Goal: Check status: Check status

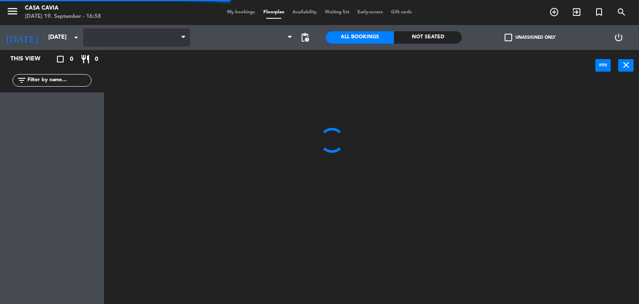
click at [240, 14] on span "My bookings" at bounding box center [241, 12] width 36 height 5
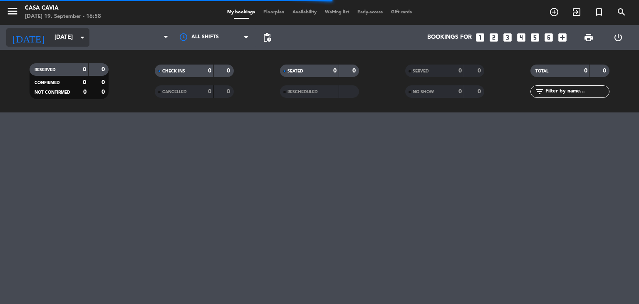
click at [57, 40] on input "[DATE]" at bounding box center [89, 37] width 79 height 15
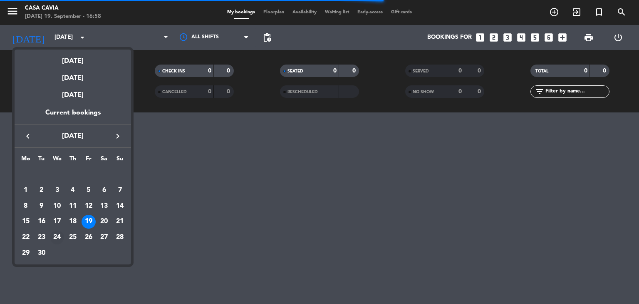
click at [60, 238] on div "24" at bounding box center [57, 237] width 14 height 14
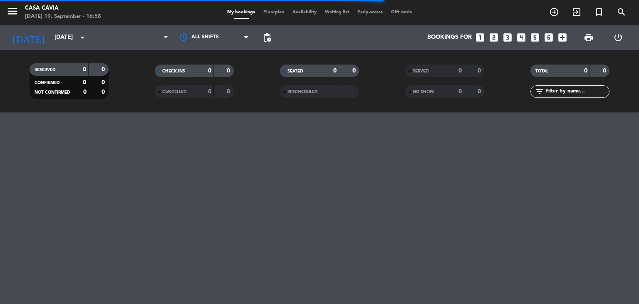
type input "[DATE]"
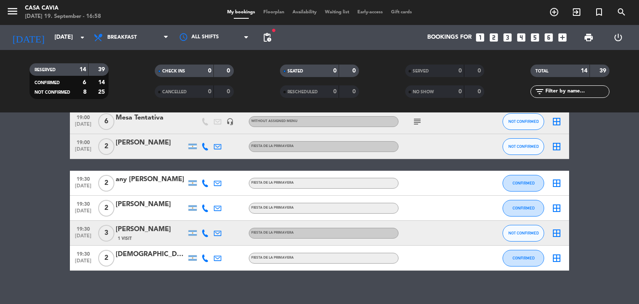
scroll to position [273, 0]
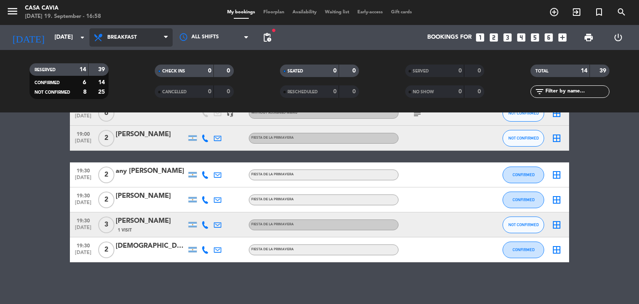
click at [138, 40] on span "Breakfast" at bounding box center [130, 37] width 83 height 18
click at [143, 126] on ng-component "menu Casa Cavia [DATE] 19. September - 16:58 My bookings Floorplan Availability…" at bounding box center [319, 152] width 639 height 304
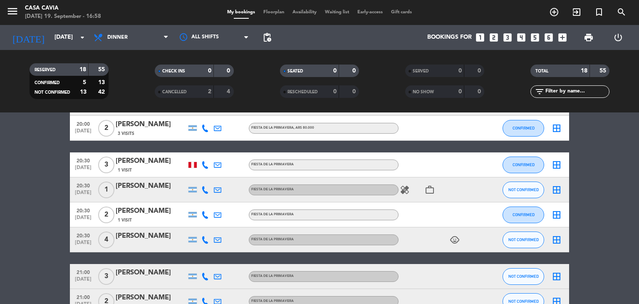
scroll to position [52, 0]
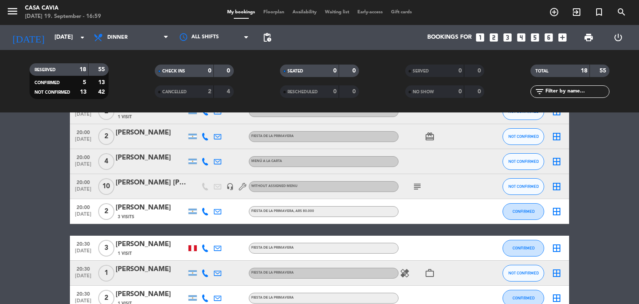
click at [413, 185] on icon "subject" at bounding box center [417, 186] width 10 height 10
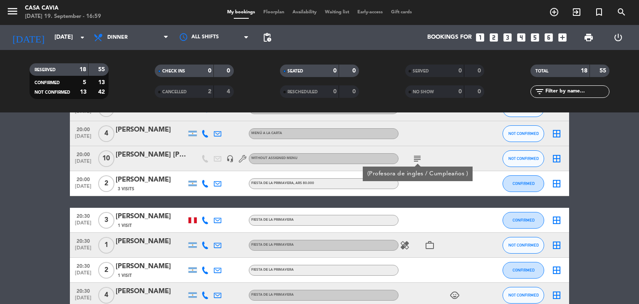
scroll to position [93, 0]
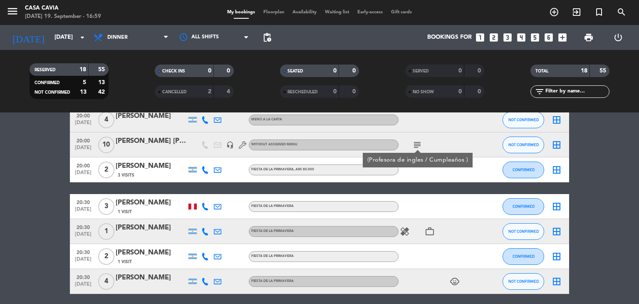
click at [404, 231] on icon "healing" at bounding box center [405, 231] width 10 height 10
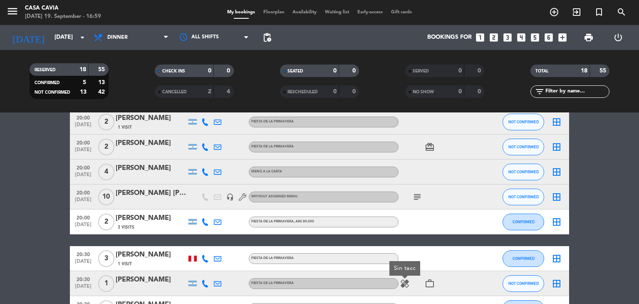
scroll to position [0, 0]
